Goal: Find specific page/section

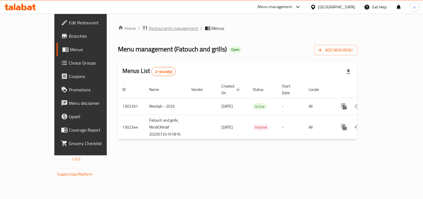
click at [149, 32] on span "Restaurants management" at bounding box center [174, 28] width 50 height 7
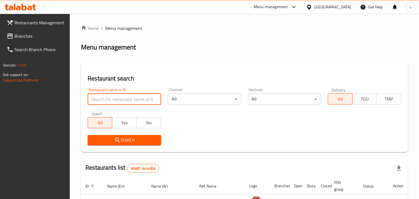
click at [129, 99] on input "search" at bounding box center [124, 98] width 73 height 11
paste input "702402"
type input "702402"
click button "Search" at bounding box center [124, 140] width 73 height 10
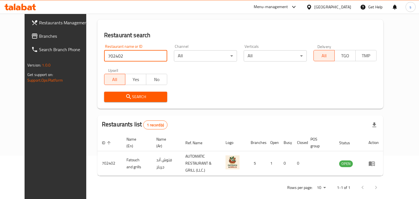
scroll to position [45, 0]
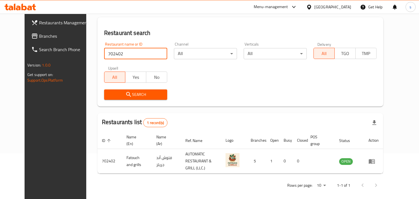
click at [32, 40] on link "Branches" at bounding box center [61, 35] width 68 height 13
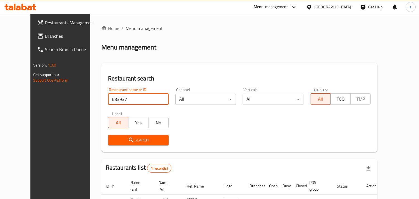
scroll to position [45, 0]
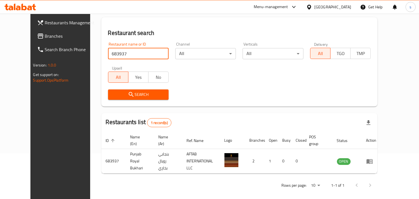
click at [45, 38] on span "Branches" at bounding box center [70, 36] width 51 height 7
